Goal: Transaction & Acquisition: Purchase product/service

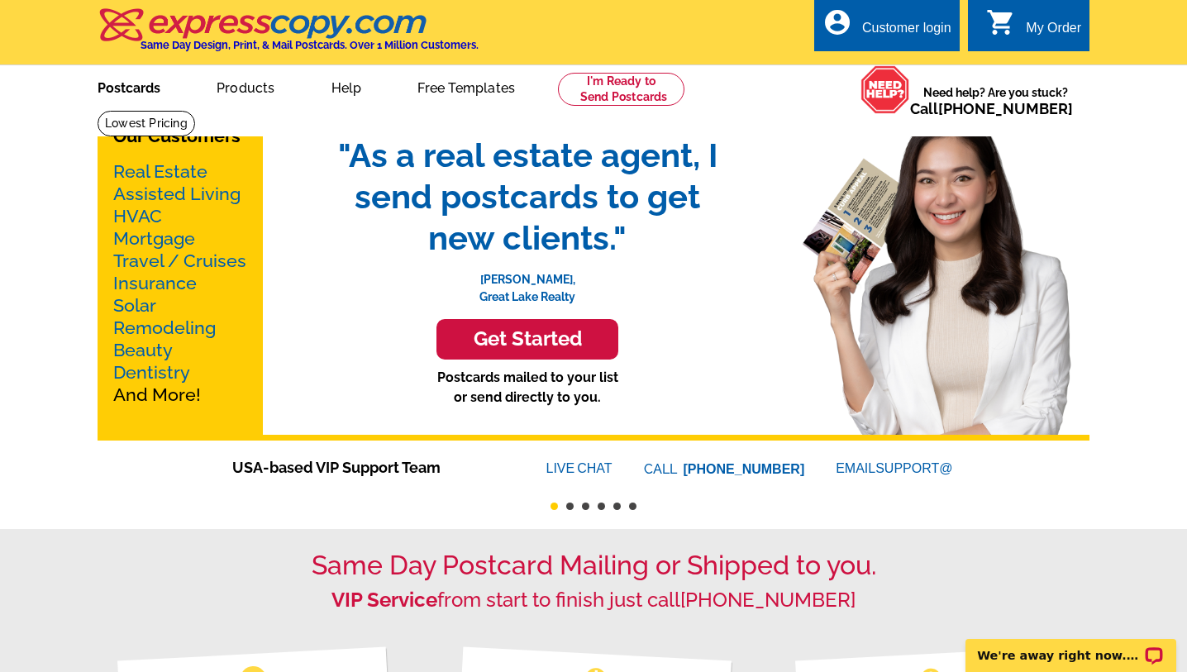
click at [122, 87] on link "Postcards" at bounding box center [129, 86] width 116 height 39
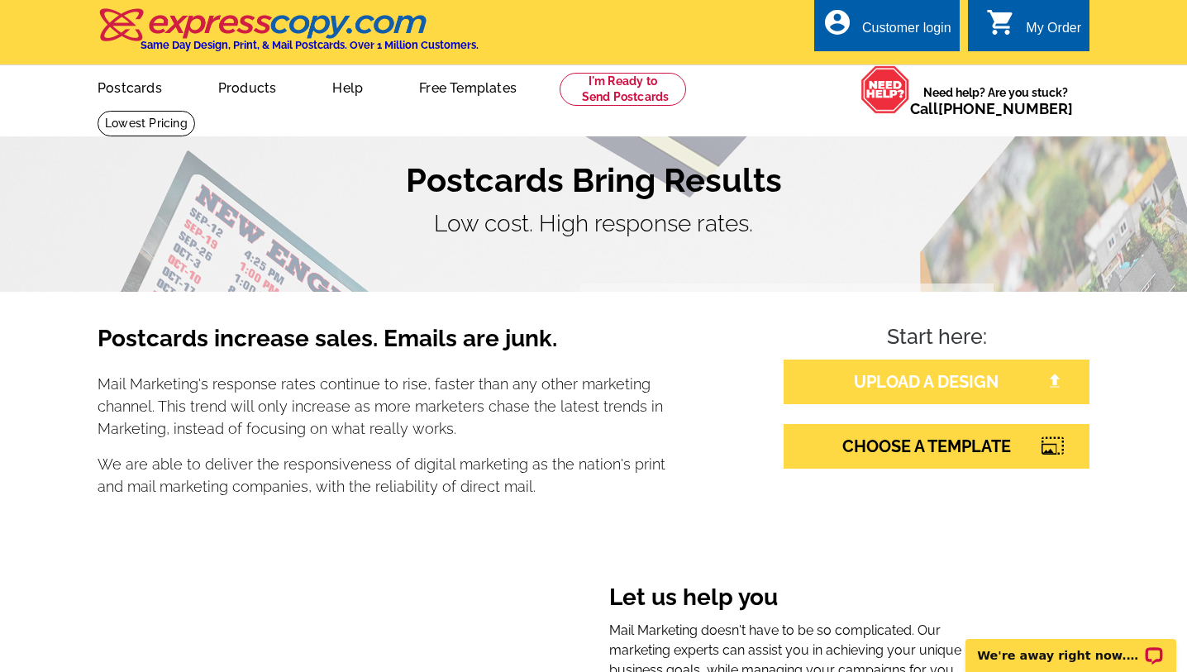
click at [910, 378] on link "UPLOAD A DESIGN" at bounding box center [937, 382] width 306 height 45
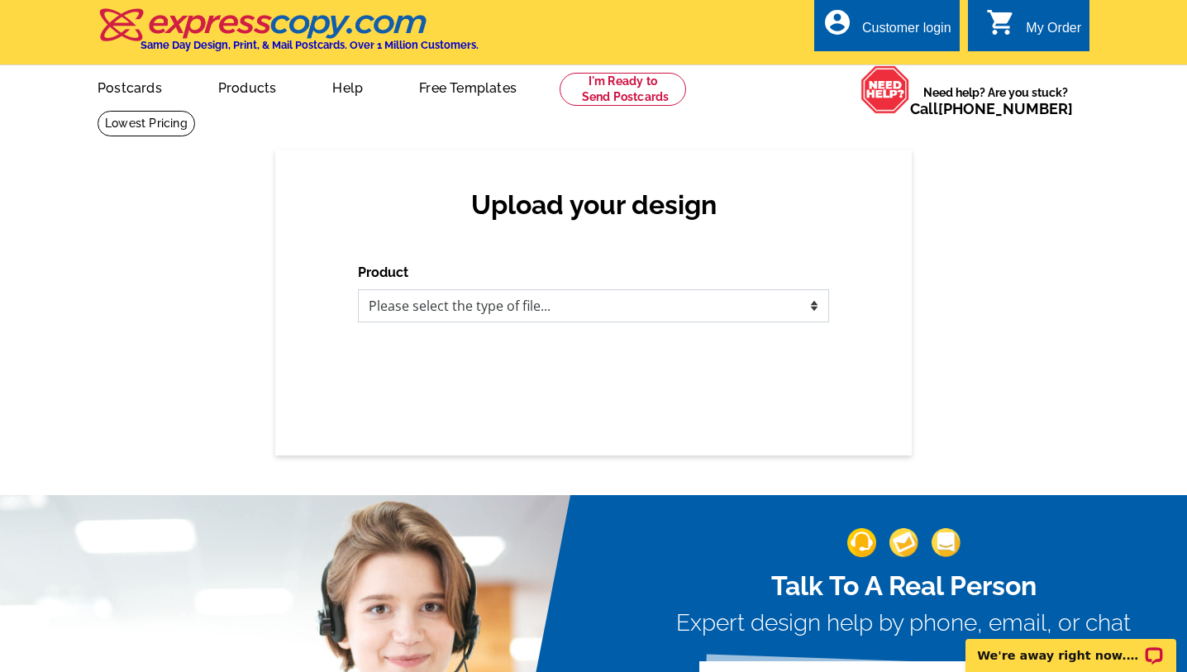
click at [732, 303] on select "Please select the type of file... Postcards Business Cards Letters and flyers G…" at bounding box center [593, 305] width 471 height 33
click at [126, 88] on link "Postcards" at bounding box center [129, 86] width 116 height 39
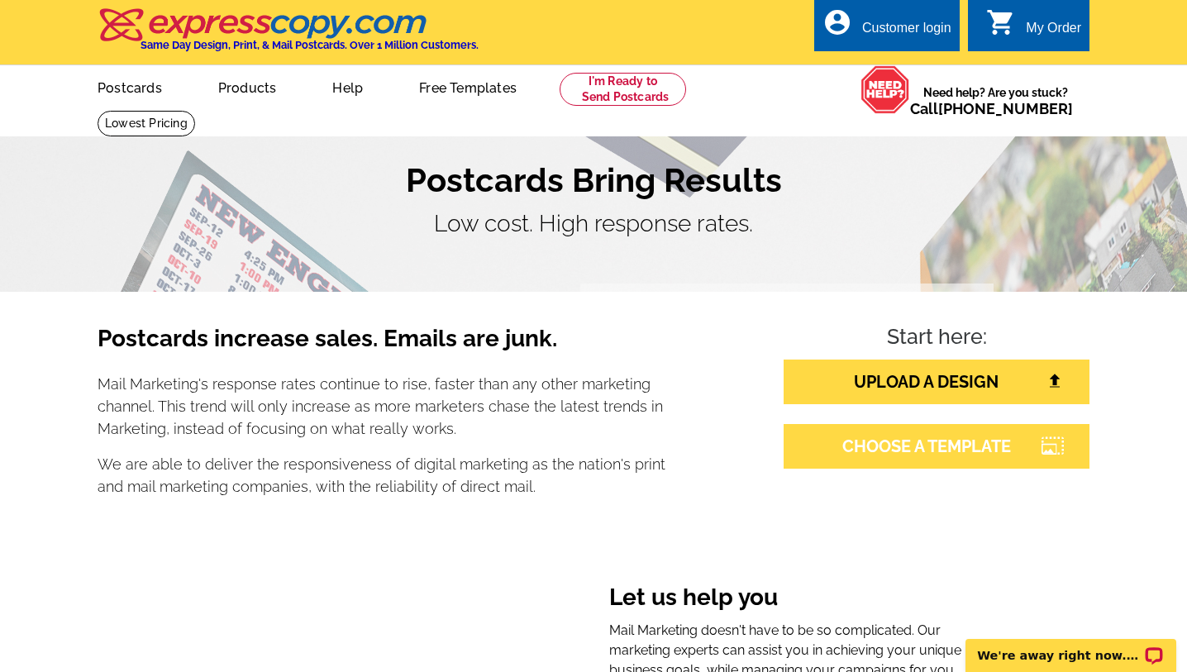
click at [979, 450] on link "CHOOSE A TEMPLATE" at bounding box center [937, 446] width 306 height 45
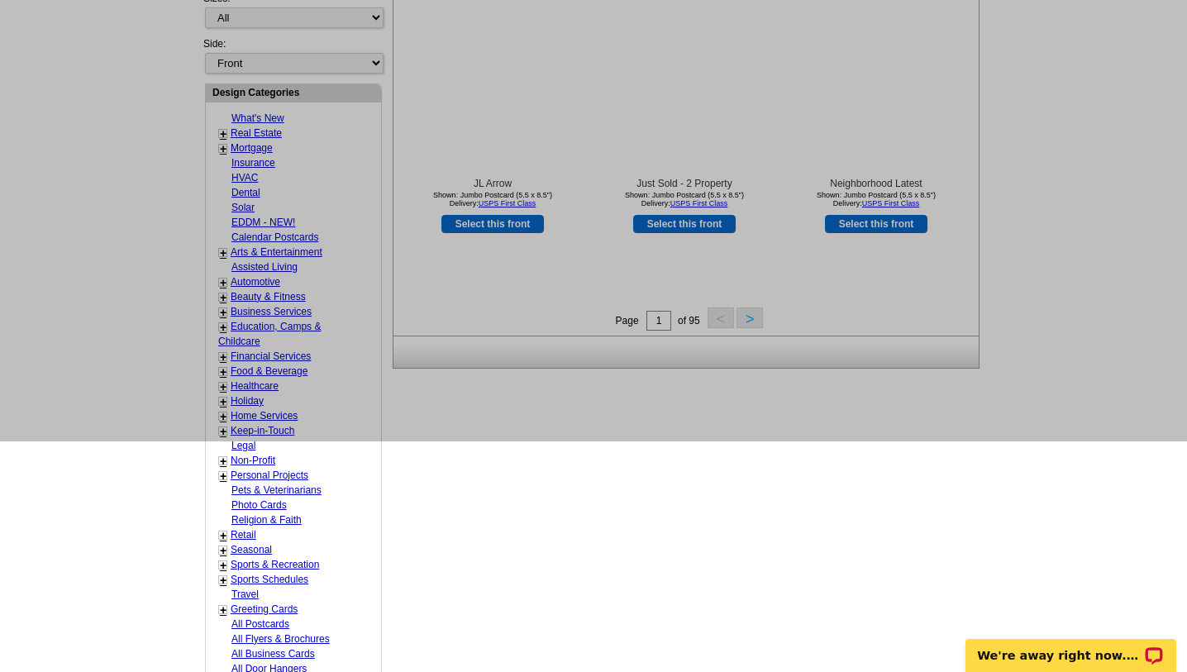
scroll to position [601, 0]
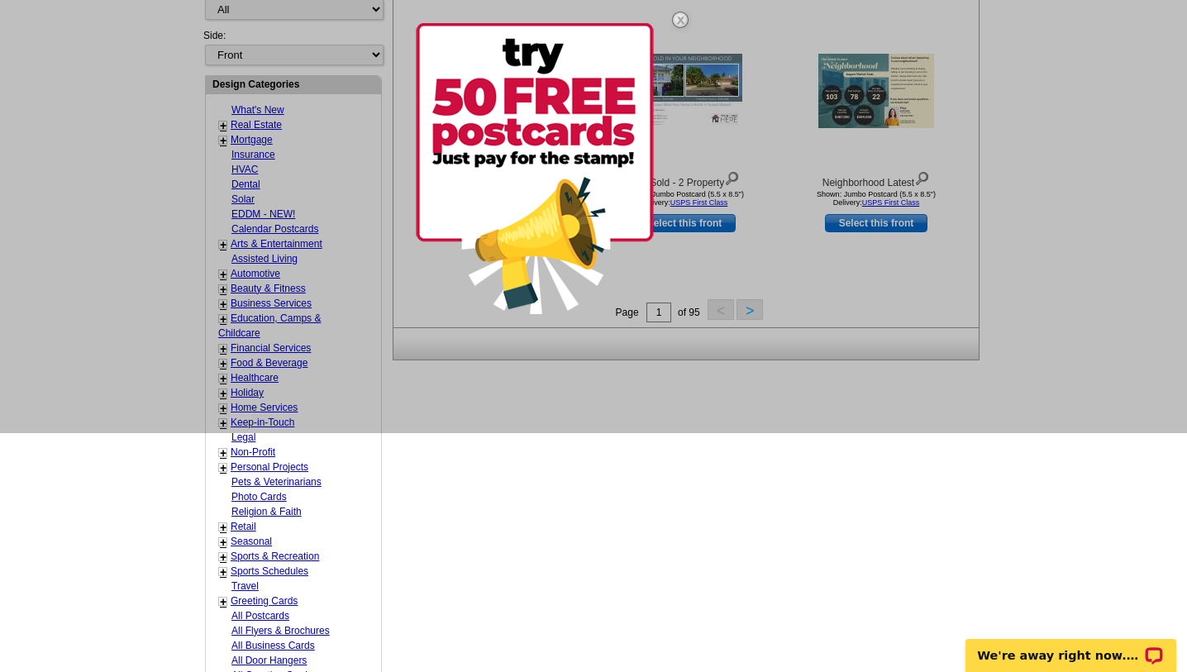
click at [241, 479] on link "Pets & Veterinarians" at bounding box center [276, 482] width 90 height 12
select select "783"
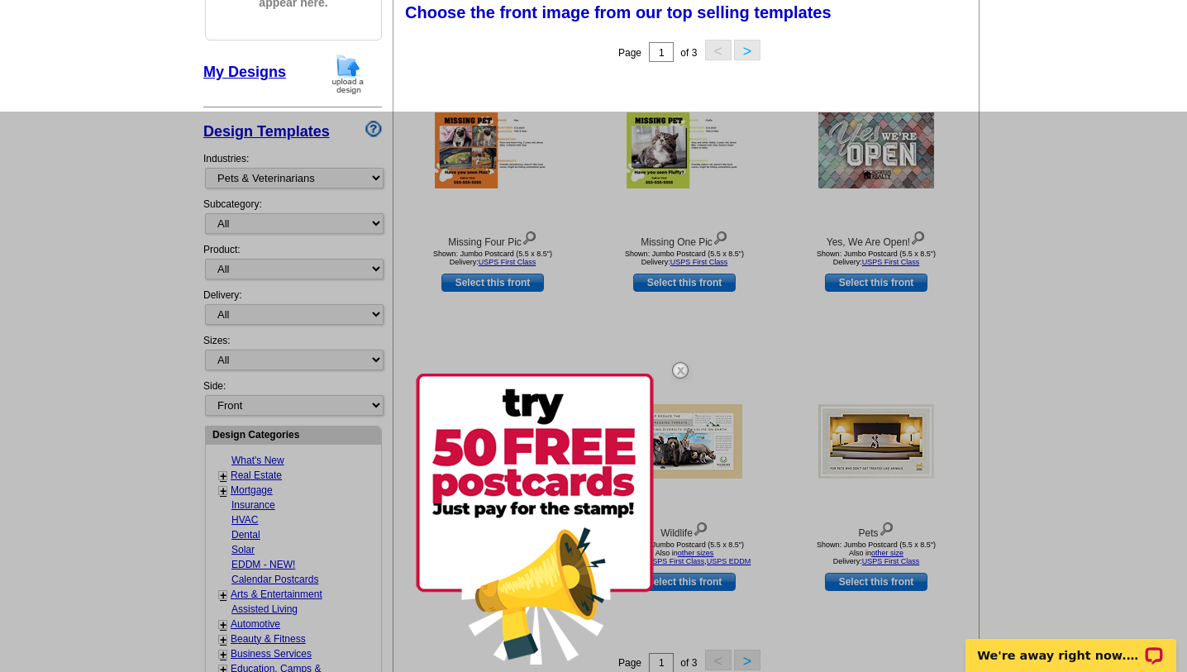
scroll to position [242, 0]
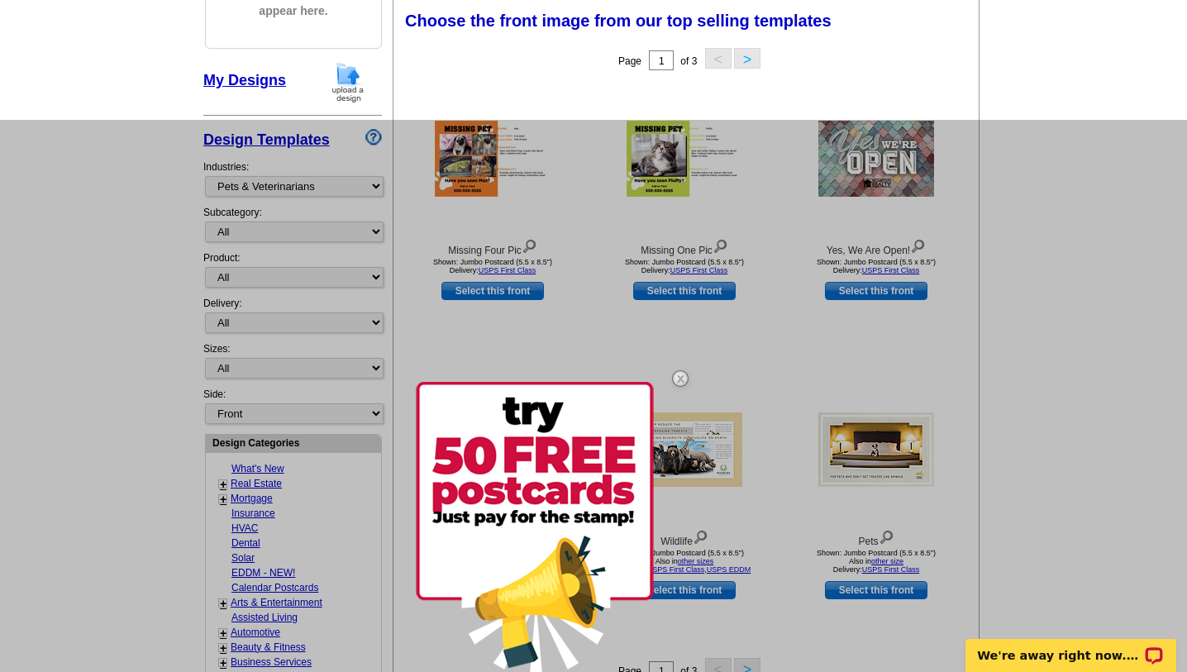
click at [678, 376] on img at bounding box center [680, 379] width 48 height 48
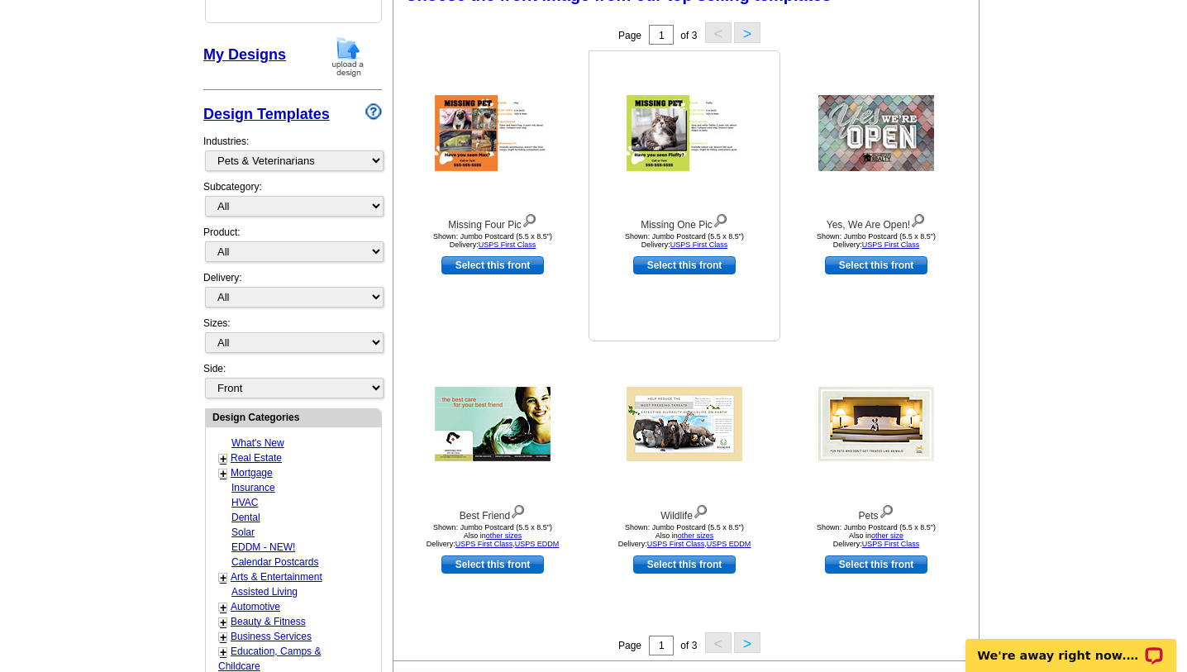
scroll to position [484, 0]
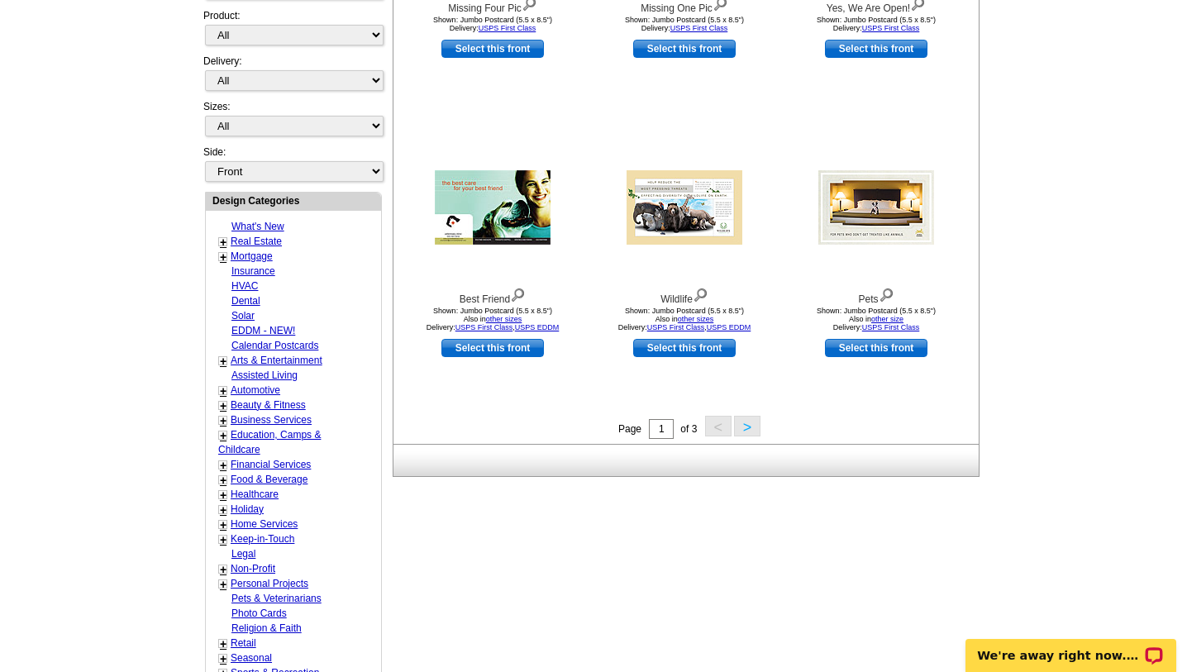
click at [746, 427] on button ">" at bounding box center [747, 426] width 26 height 21
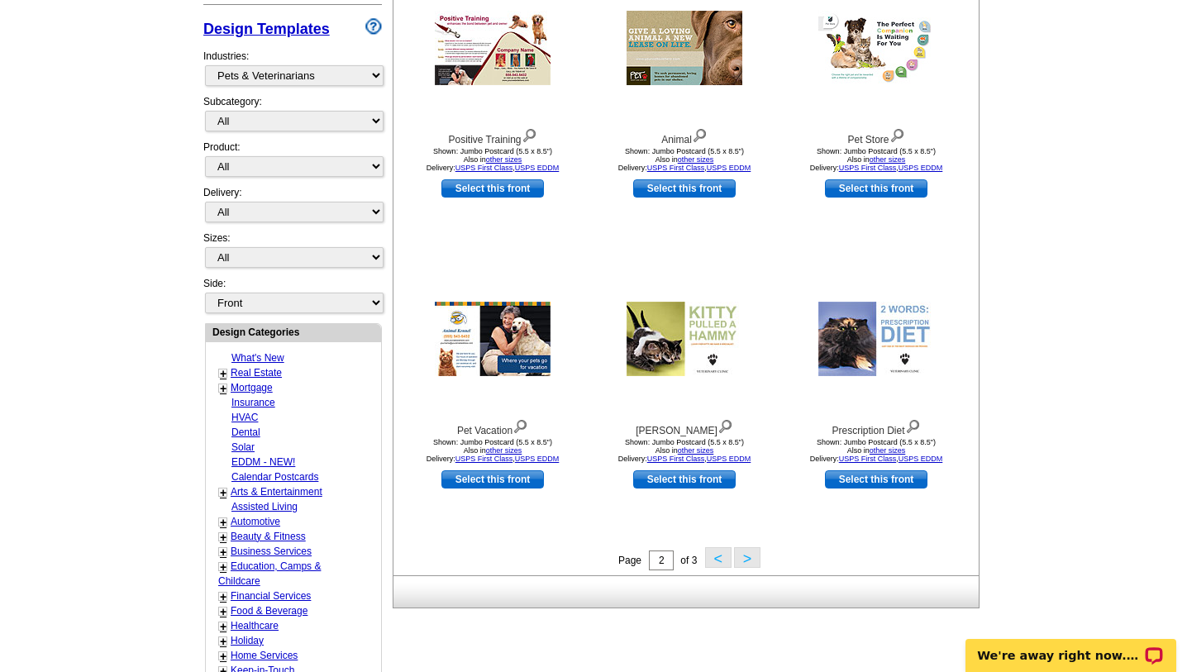
scroll to position [355, 0]
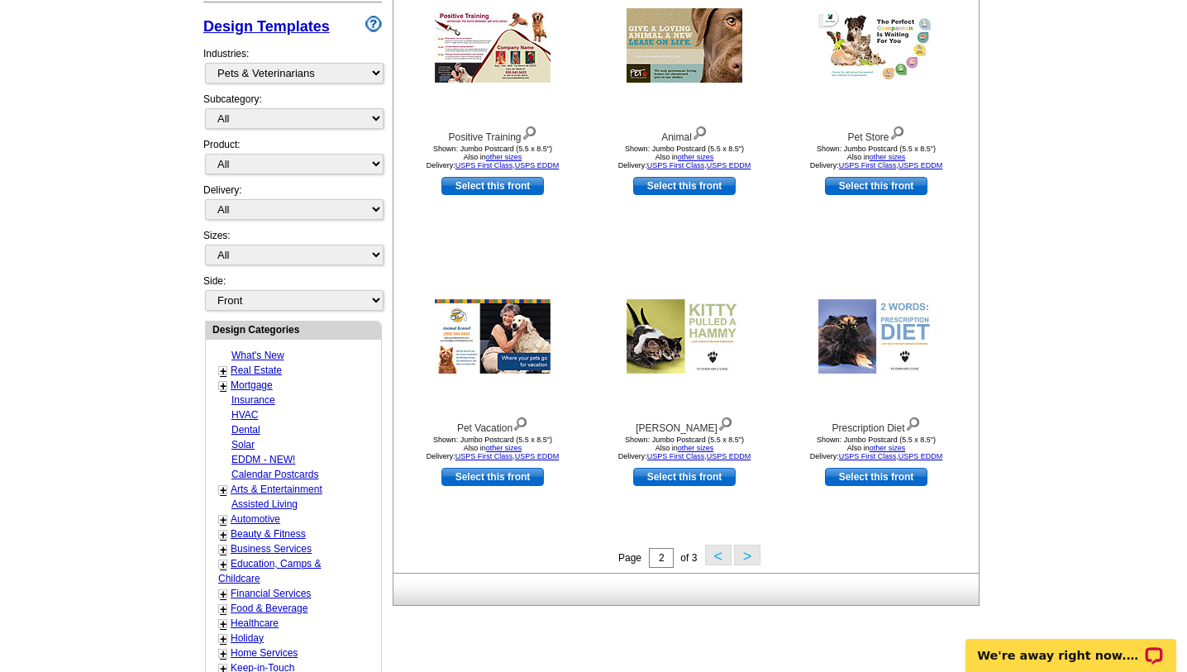
click at [749, 555] on button ">" at bounding box center [747, 555] width 26 height 21
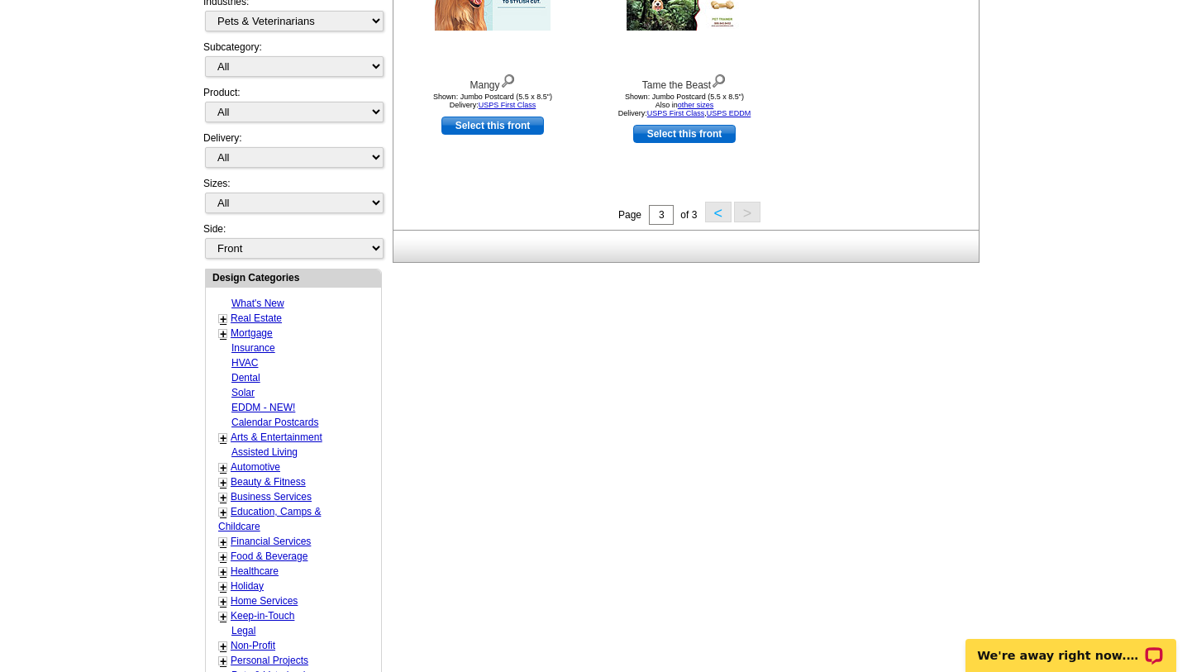
scroll to position [2, 0]
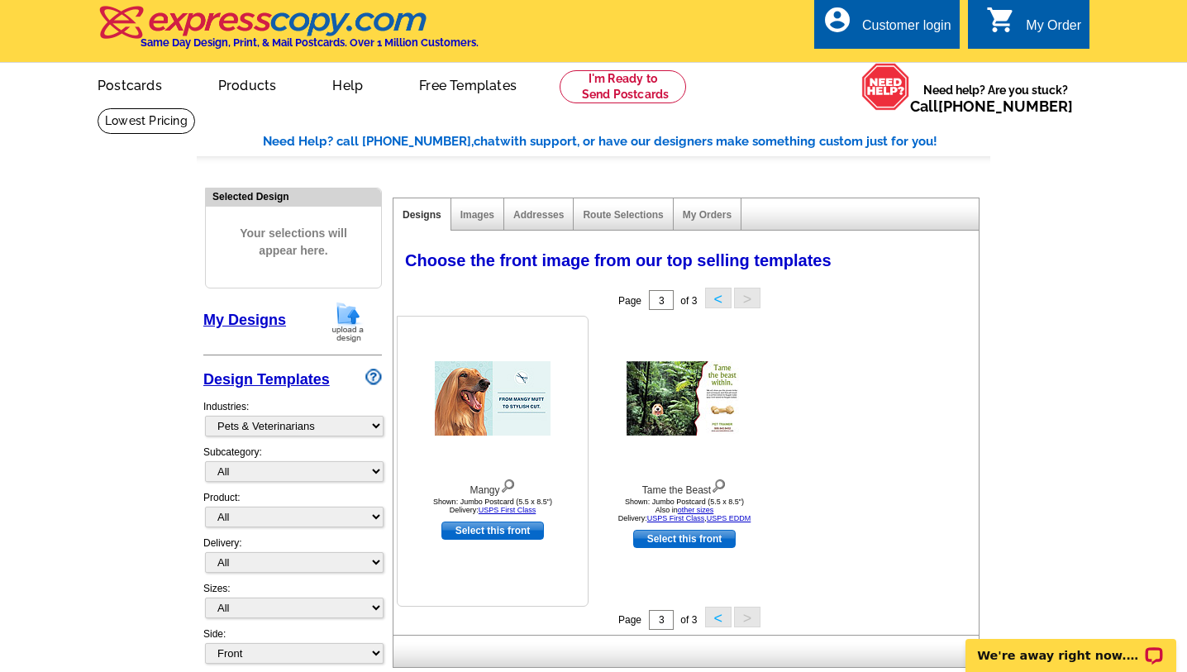
click at [465, 369] on img at bounding box center [493, 398] width 116 height 74
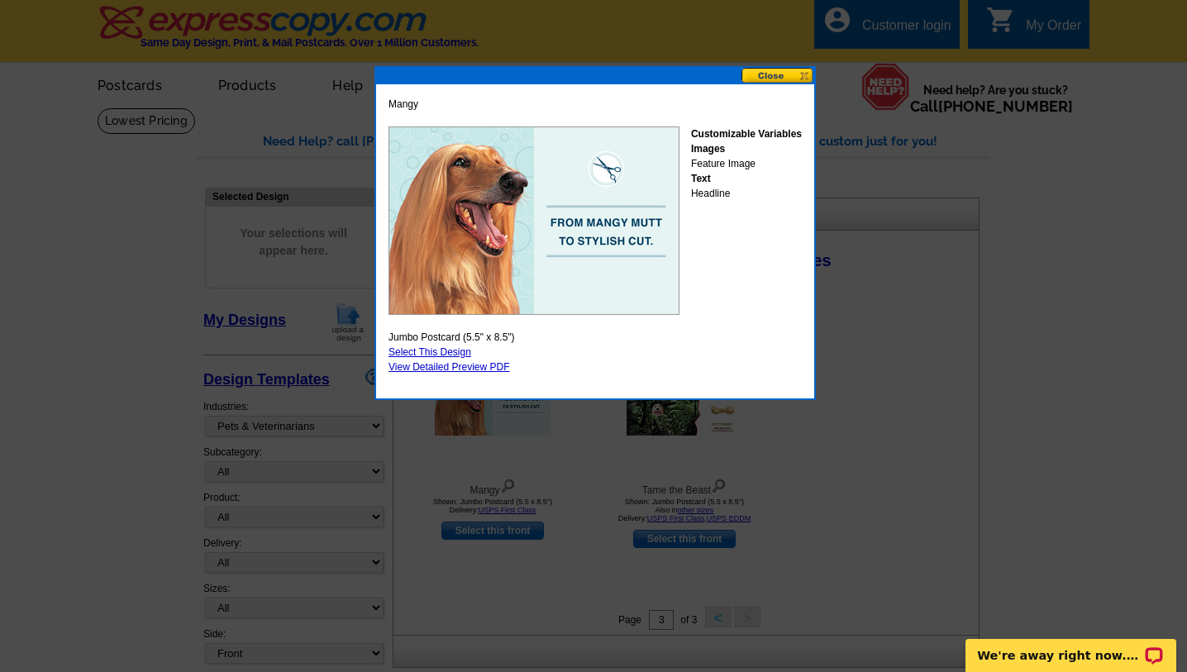
click at [594, 293] on img at bounding box center [534, 220] width 291 height 188
click at [441, 350] on link "Select This Design" at bounding box center [430, 352] width 83 height 12
select select "2"
select select "back"
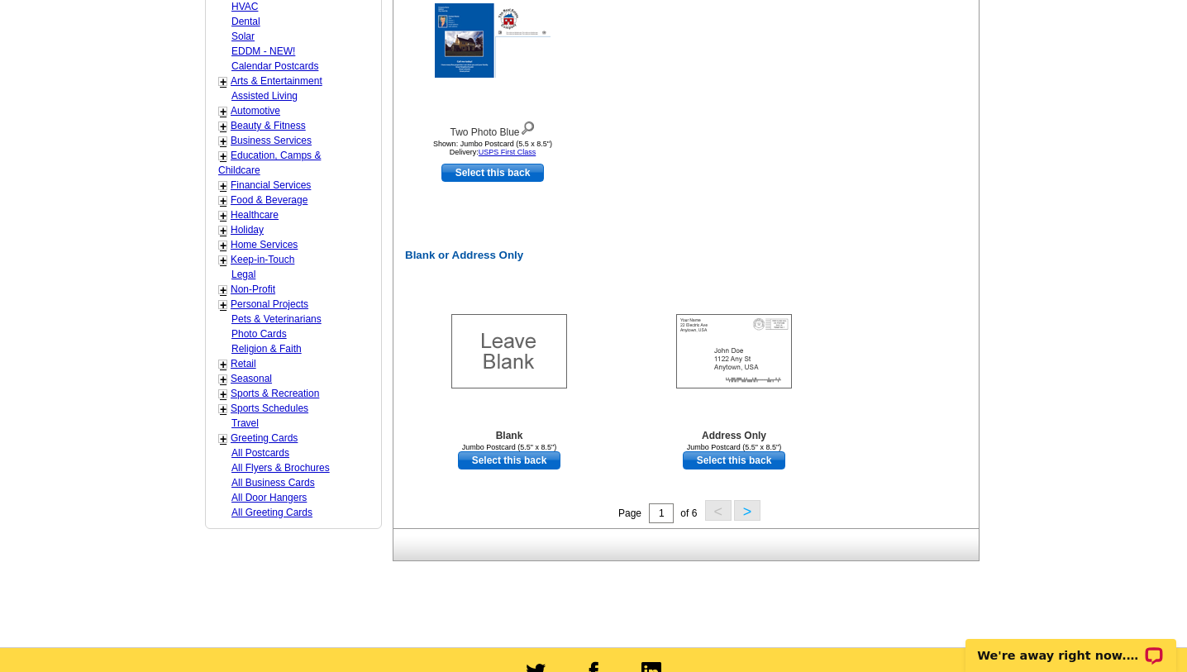
scroll to position [1027, 0]
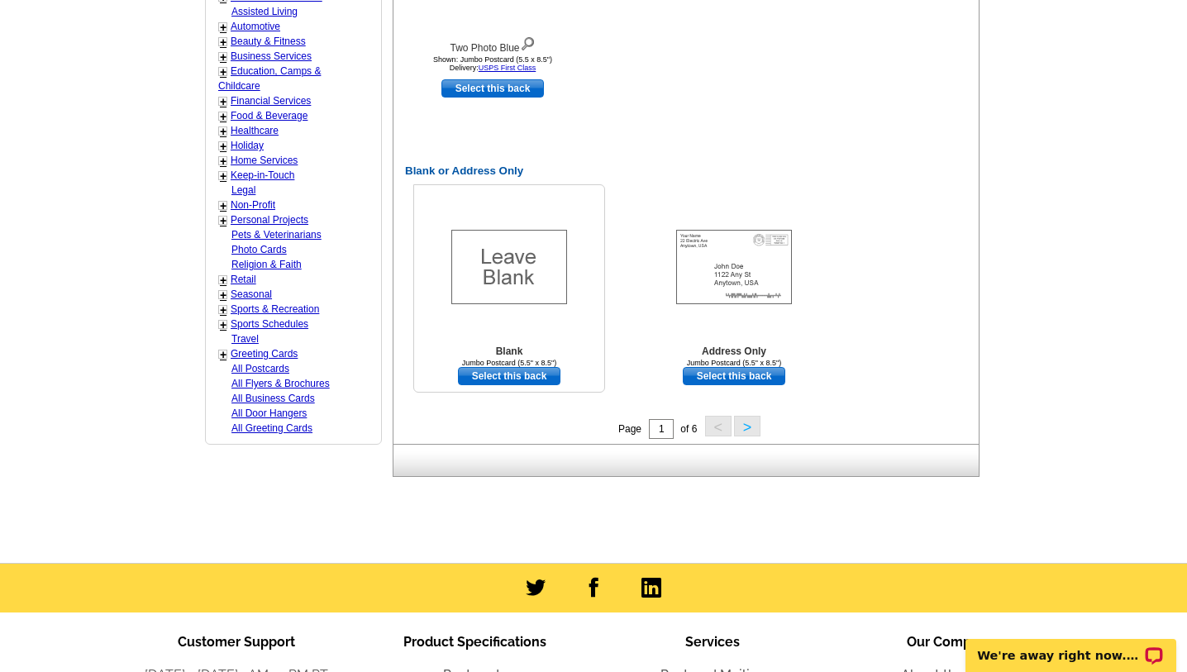
click at [541, 374] on link "Select this back" at bounding box center [509, 376] width 102 height 18
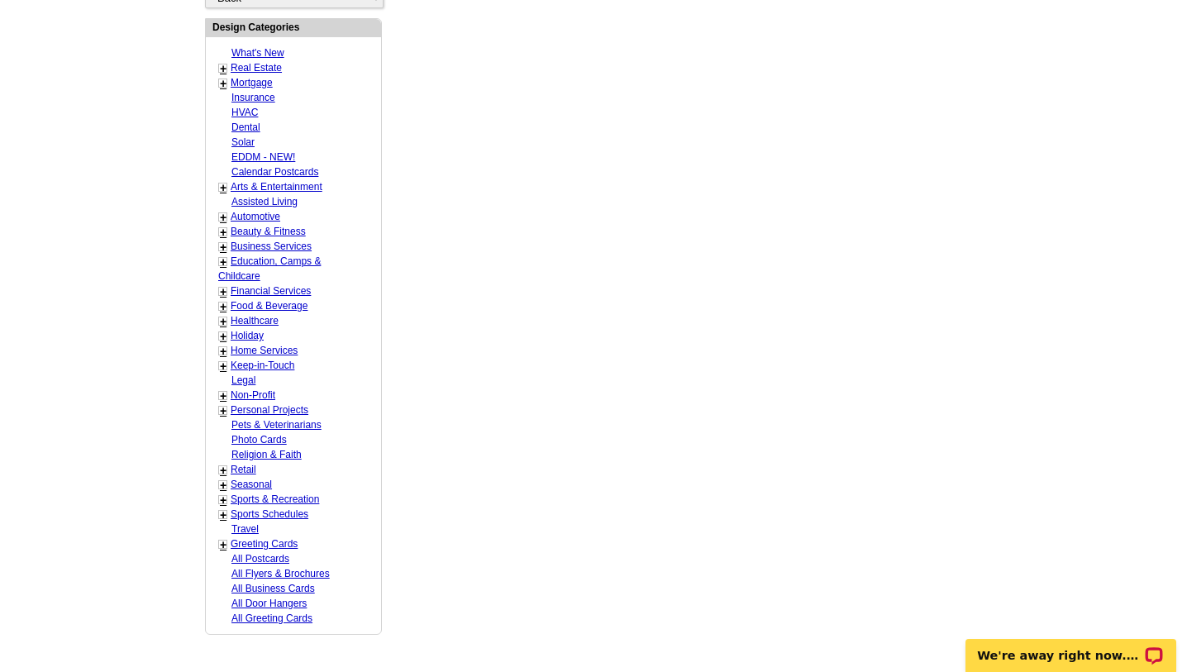
scroll to position [301, 0]
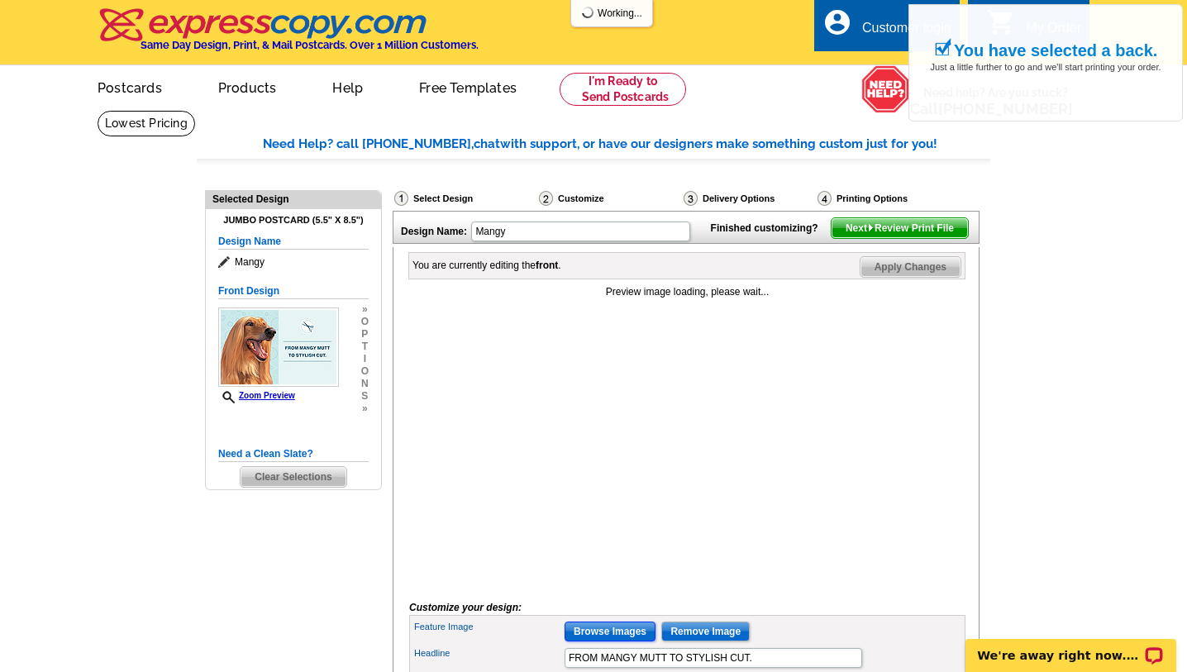
click at [621, 641] on input "Browse Images" at bounding box center [610, 632] width 91 height 20
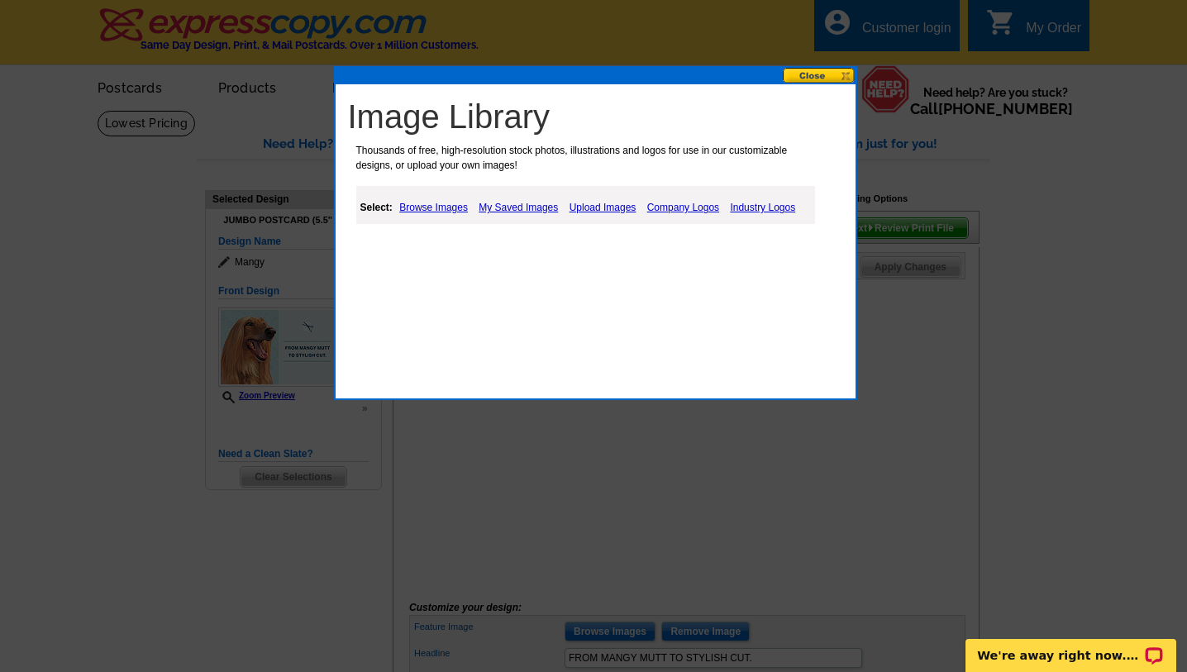
click at [615, 207] on link "Upload Images" at bounding box center [602, 208] width 75 height 20
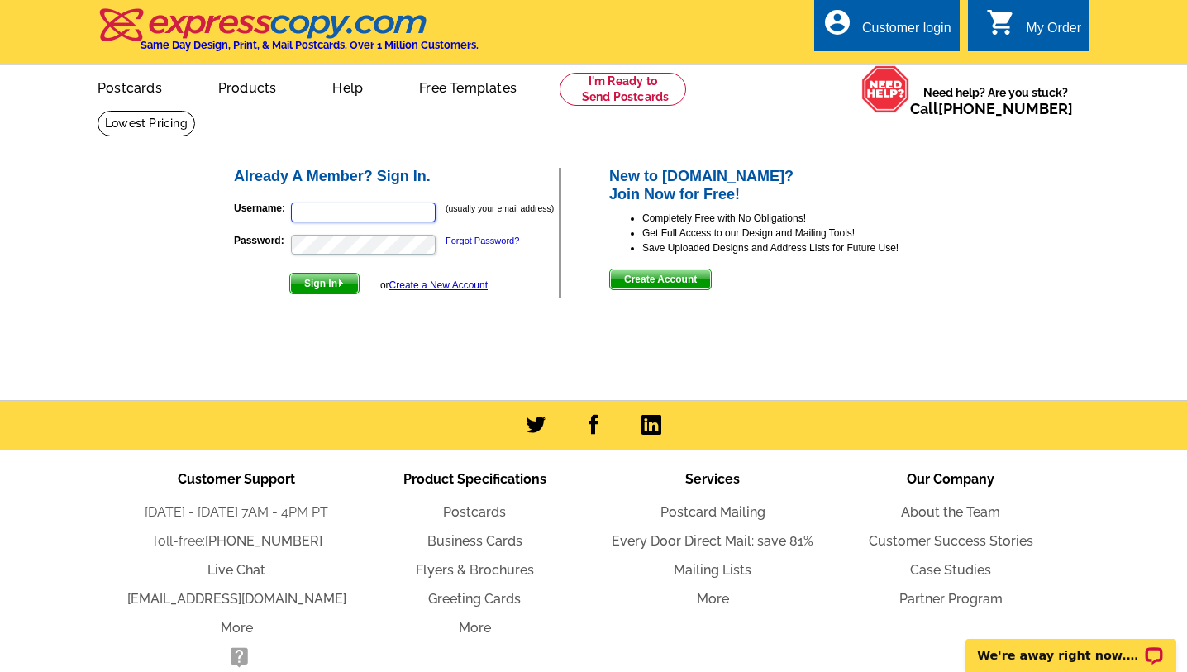
click at [354, 215] on input "Username:" at bounding box center [363, 213] width 145 height 20
type input "[EMAIL_ADDRESS][DOMAIN_NAME]"
click at [289, 273] on button "Sign In" at bounding box center [324, 283] width 70 height 21
